Goal: Find specific page/section

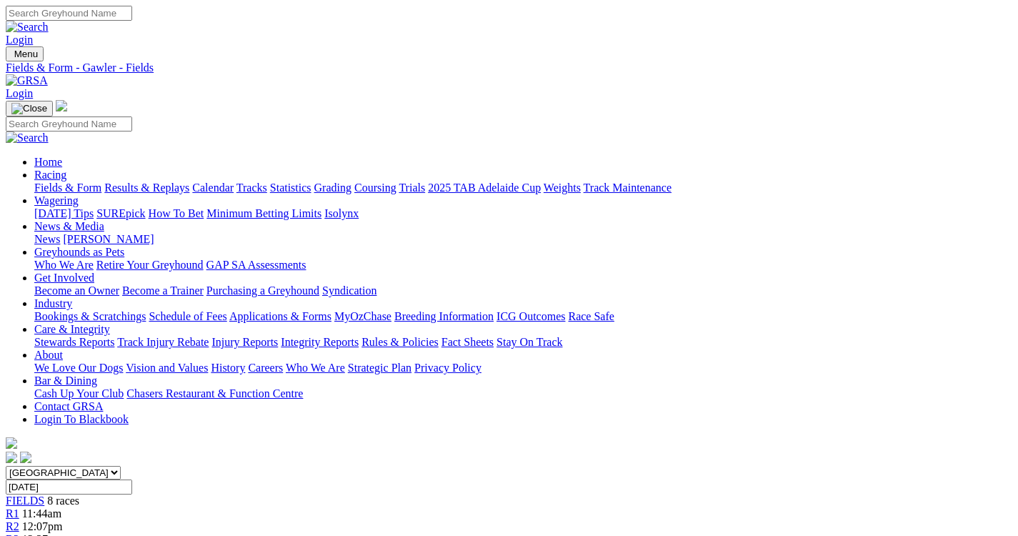
click at [34, 182] on div "Fields & Form Results & Replays Calendar Tracks Statistics Grading Coursing Tri…" at bounding box center [523, 188] width 978 height 13
click at [36, 182] on link "Fields & Form" at bounding box center [67, 188] width 67 height 12
click at [31, 533] on link "F" at bounding box center [28, 539] width 6 height 12
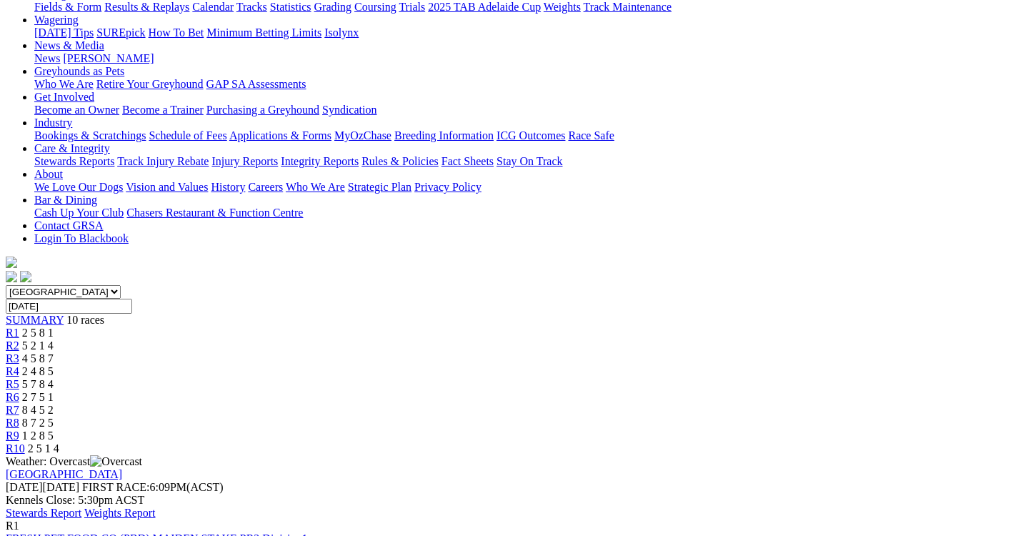
scroll to position [214, 0]
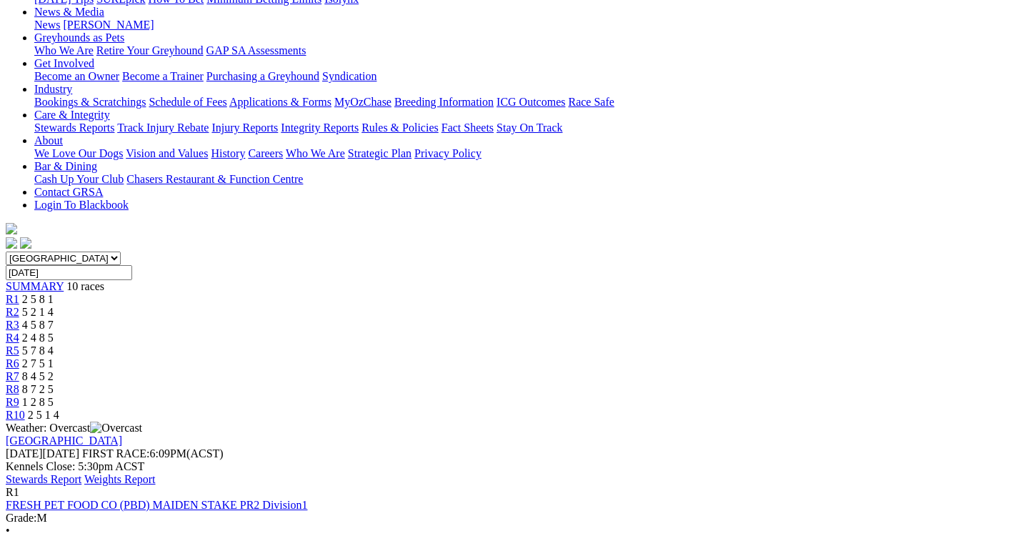
click at [81, 473] on link "Stewards Report" at bounding box center [44, 479] width 76 height 12
